Goal: Find specific page/section: Find specific page/section

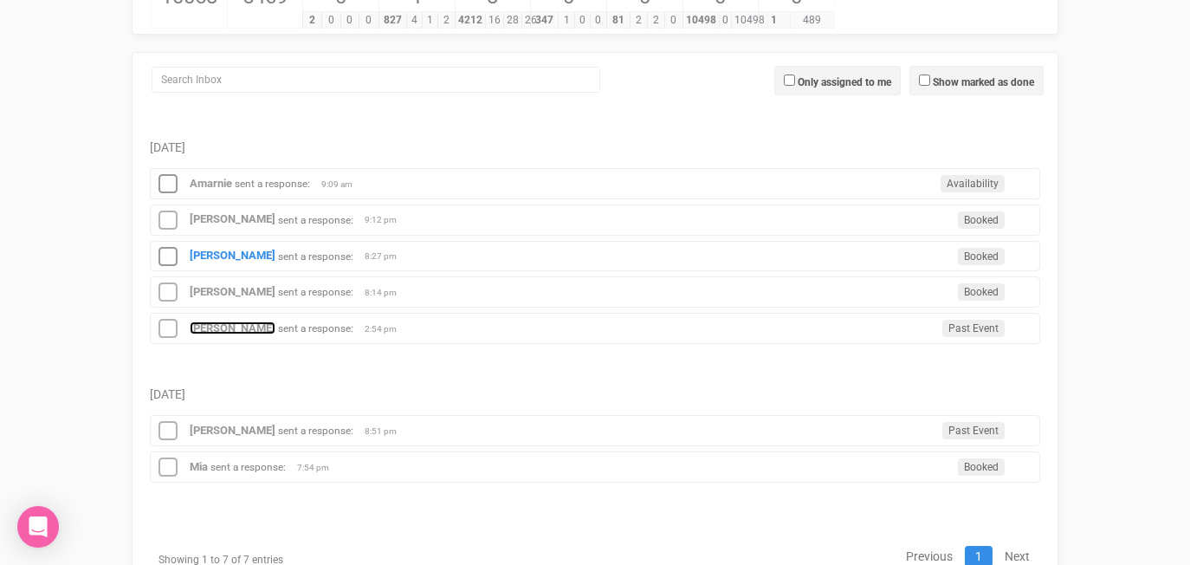
scroll to position [212, 0]
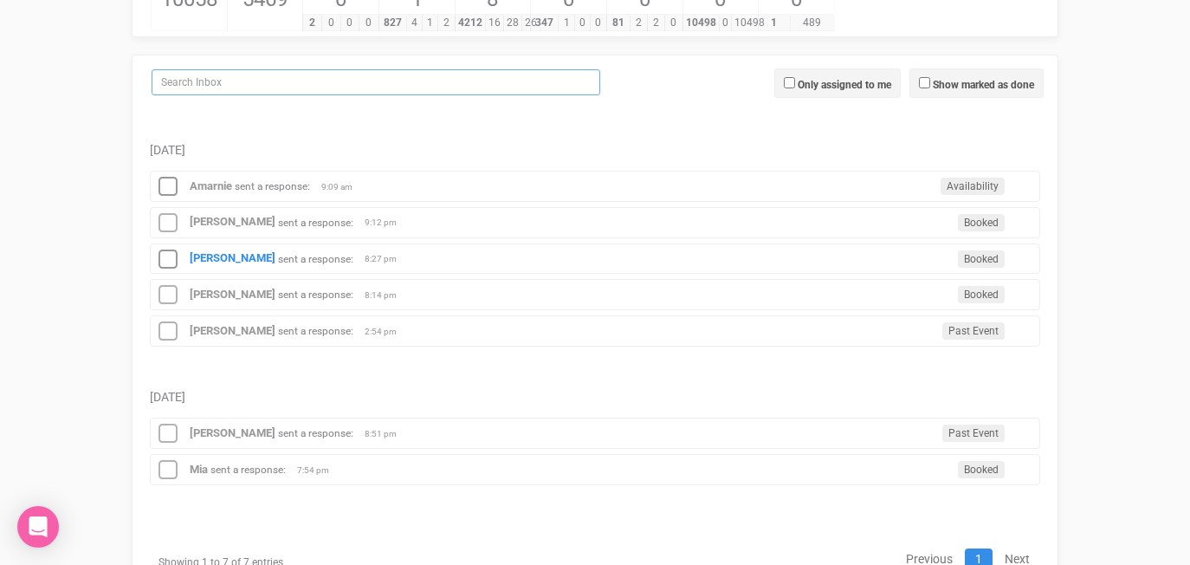
click at [318, 76] on input "search" at bounding box center [376, 82] width 449 height 26
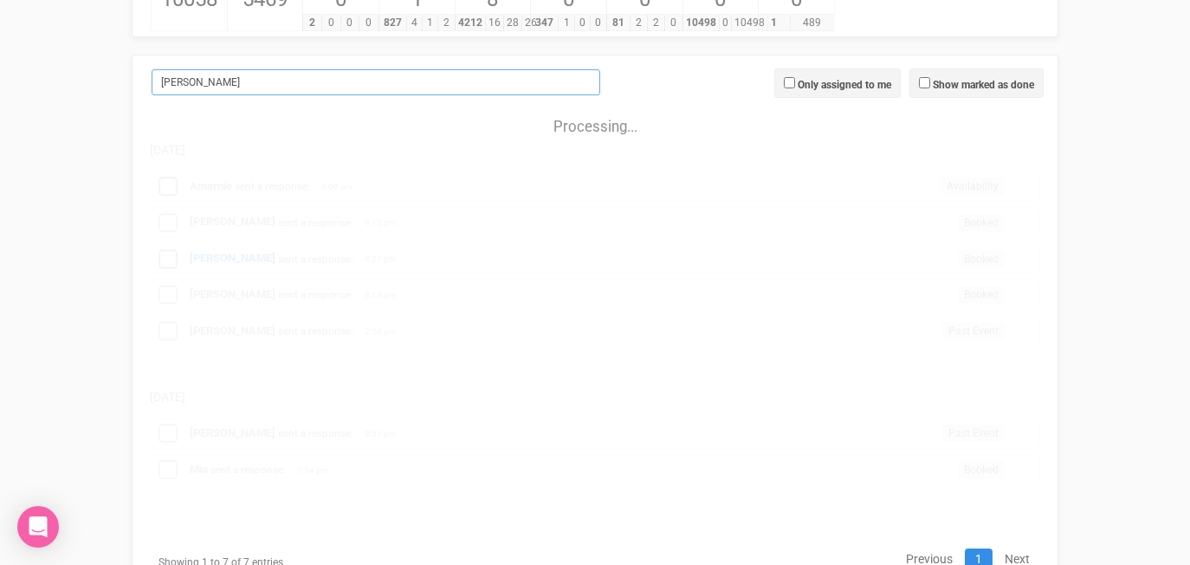
scroll to position [0, 0]
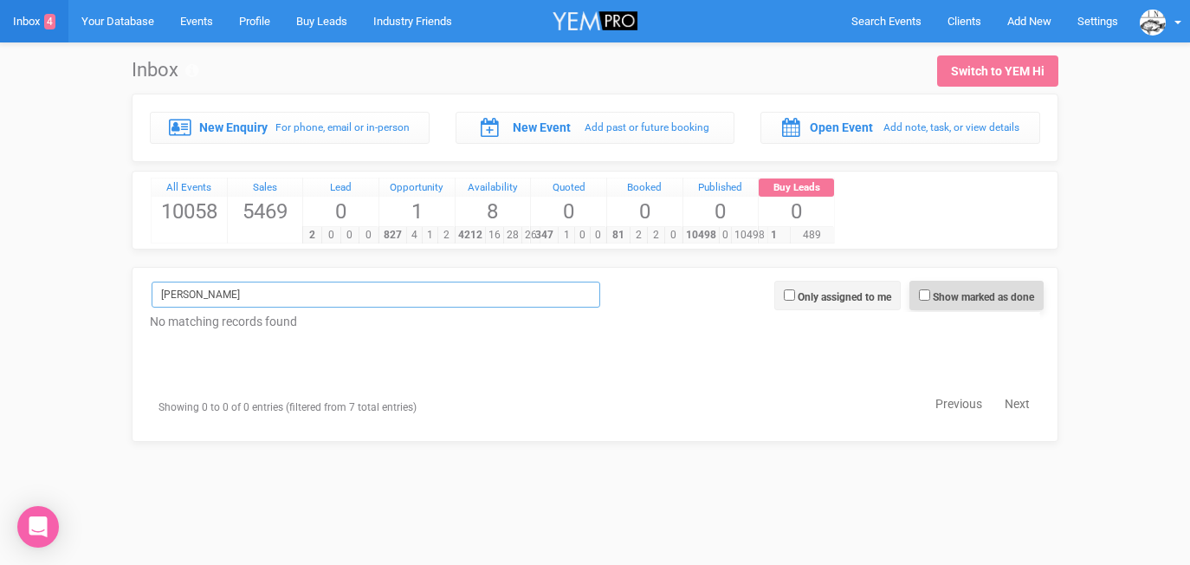
type input "chloe"
click at [924, 294] on input "Show marked as done" at bounding box center [924, 294] width 11 height 11
checkbox input "true"
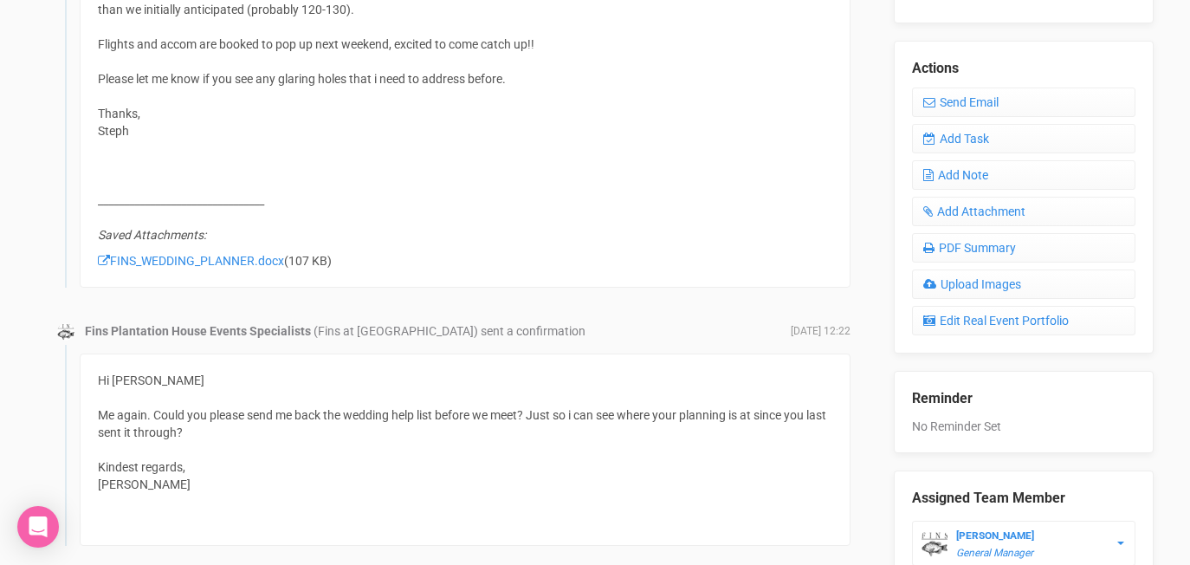
scroll to position [697, 0]
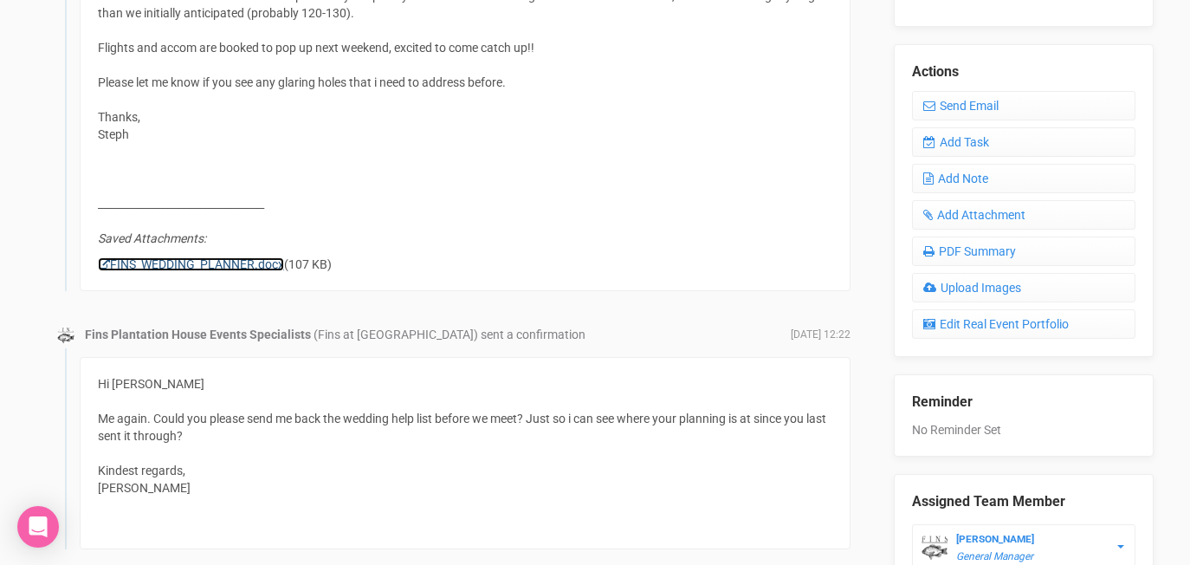
click at [230, 262] on link "FINS_WEDDING_PLANNER.docx" at bounding box center [191, 264] width 186 height 14
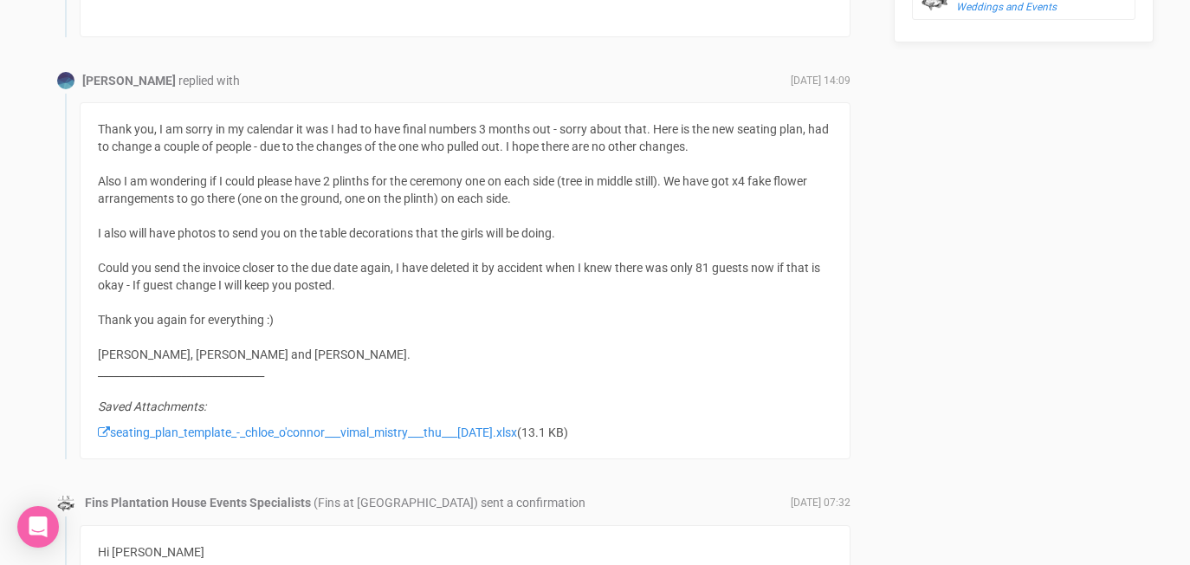
scroll to position [1259, 0]
